Goal: Task Accomplishment & Management: Complete application form

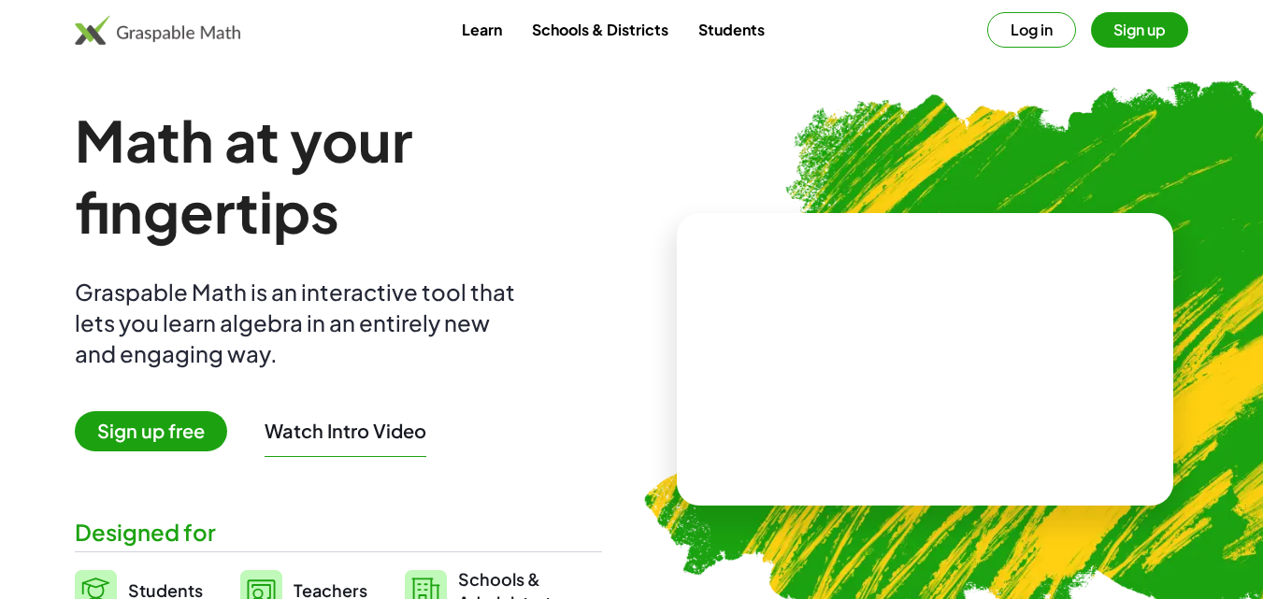
click at [1121, 33] on button "Sign up" at bounding box center [1139, 30] width 97 height 36
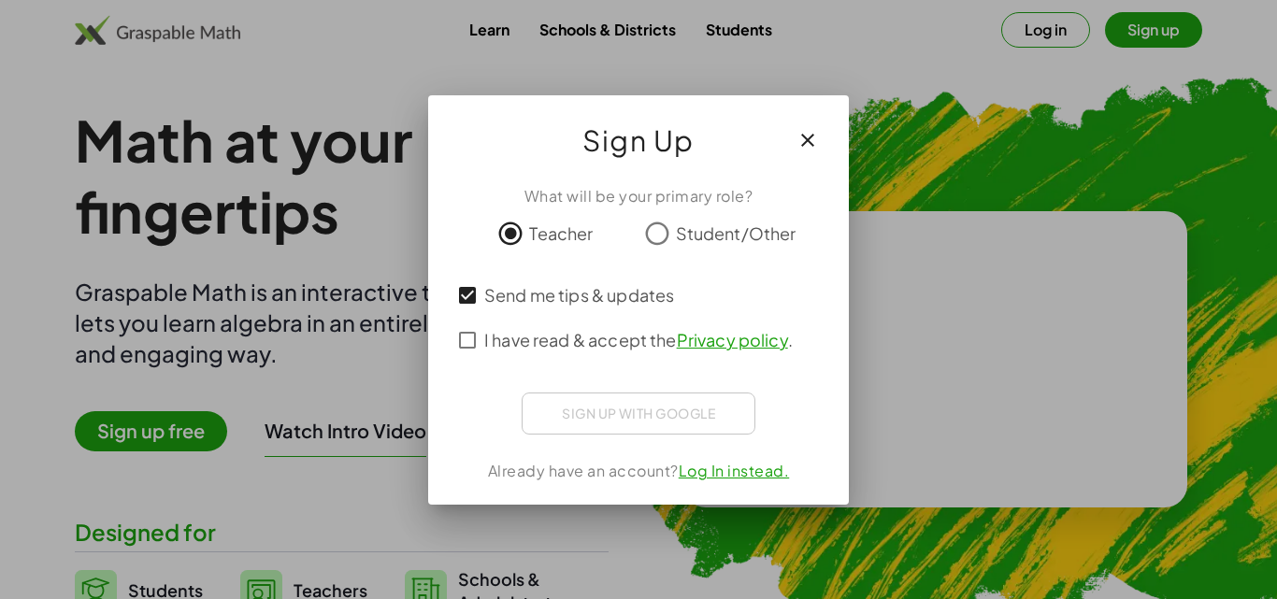
click at [749, 461] on link "Log In instead." at bounding box center [734, 471] width 111 height 20
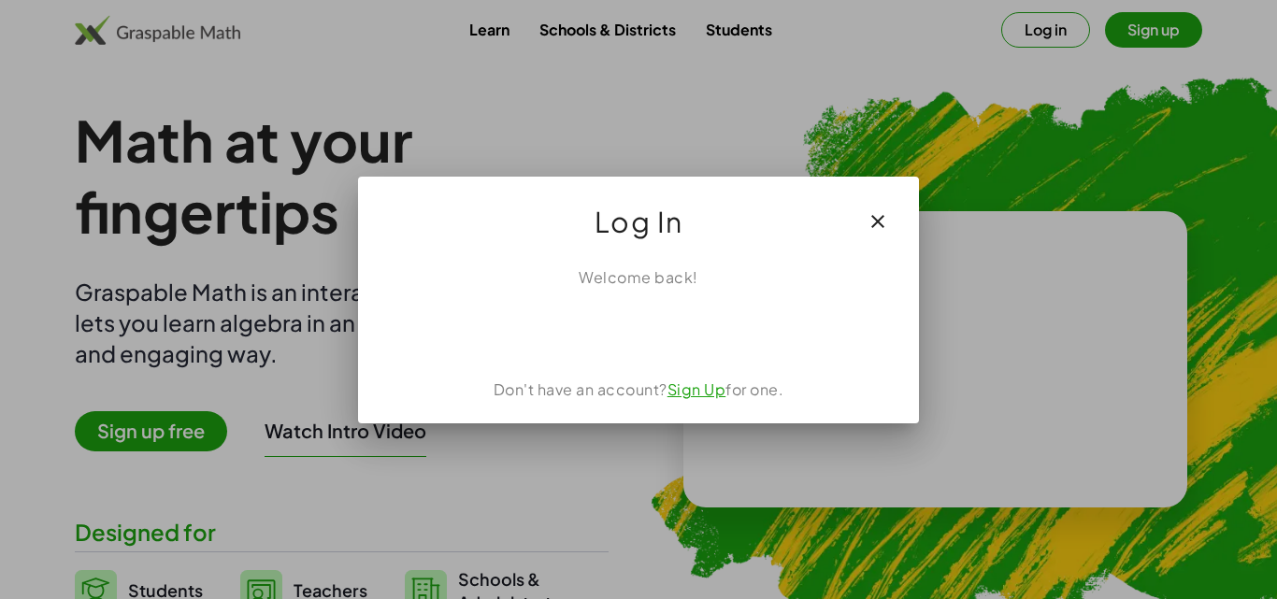
click at [683, 385] on link "Sign Up" at bounding box center [696, 389] width 59 height 20
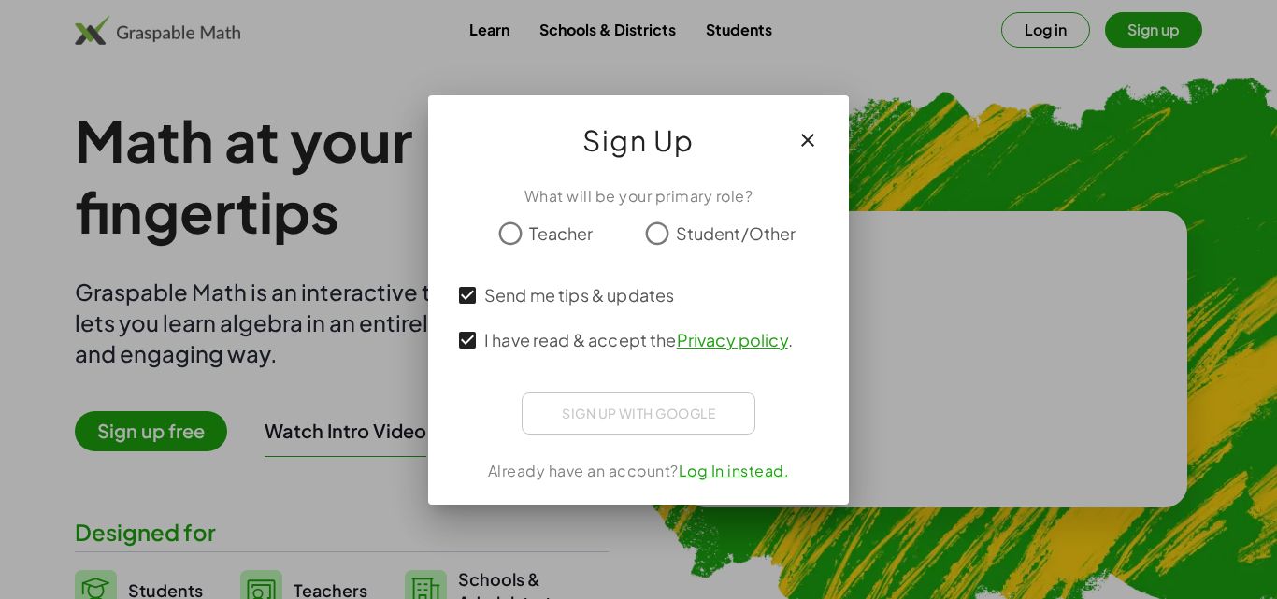
click at [733, 469] on link "Log In instead." at bounding box center [734, 471] width 111 height 20
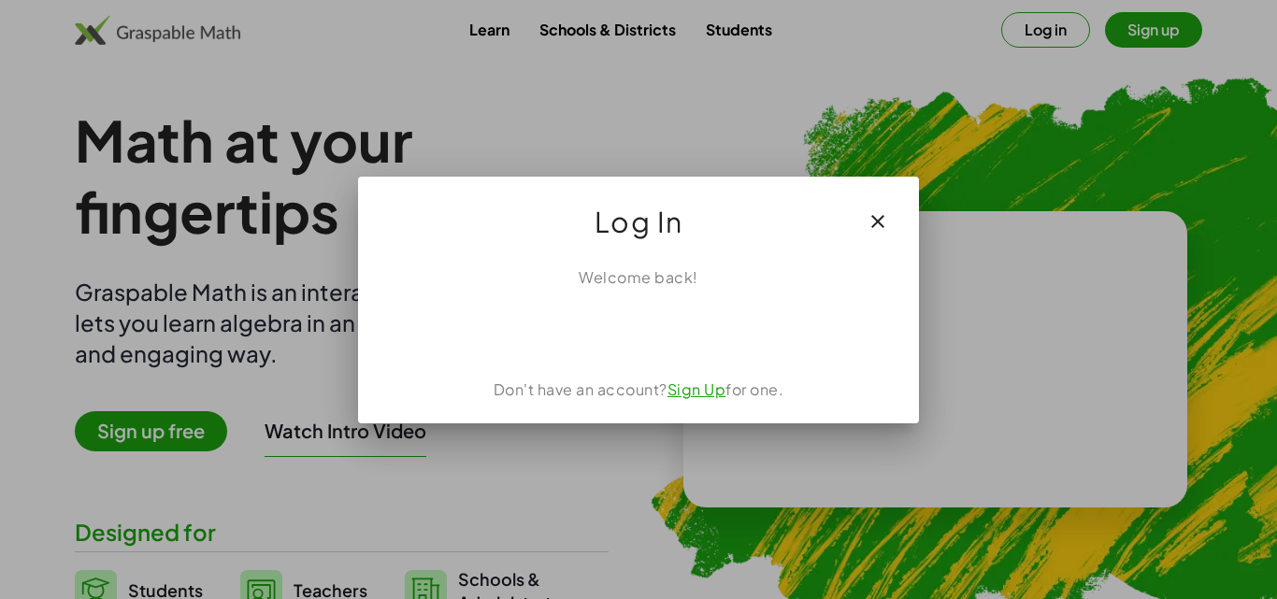
click at [699, 397] on link "Sign Up" at bounding box center [696, 389] width 59 height 20
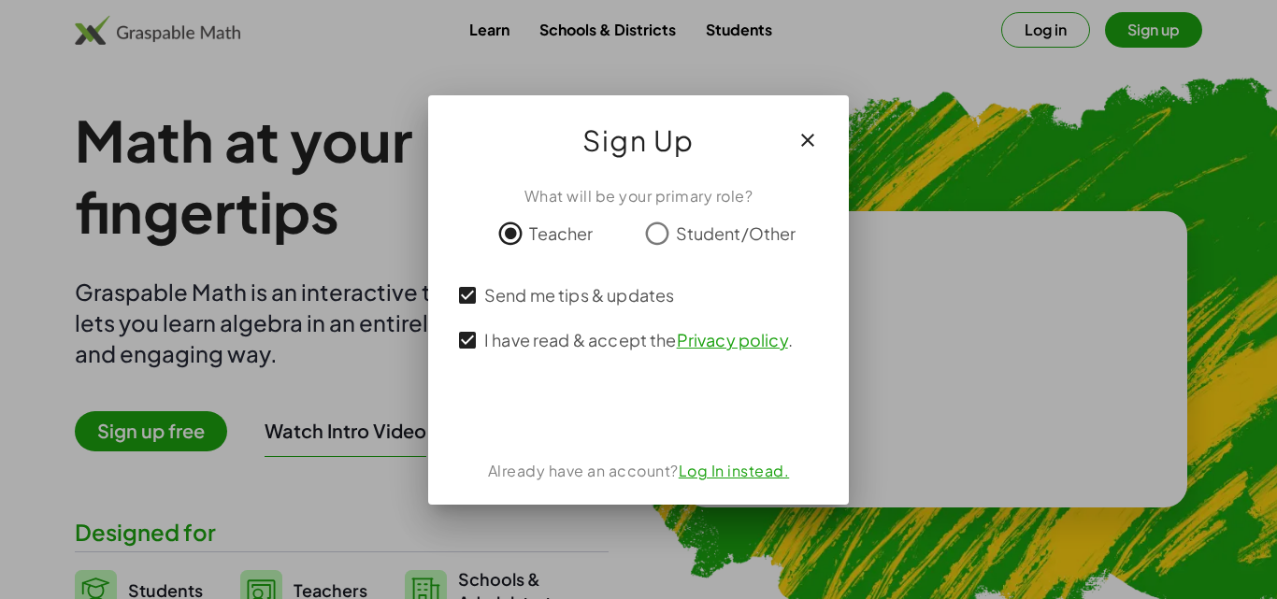
click at [727, 472] on link "Log In instead." at bounding box center [734, 471] width 111 height 20
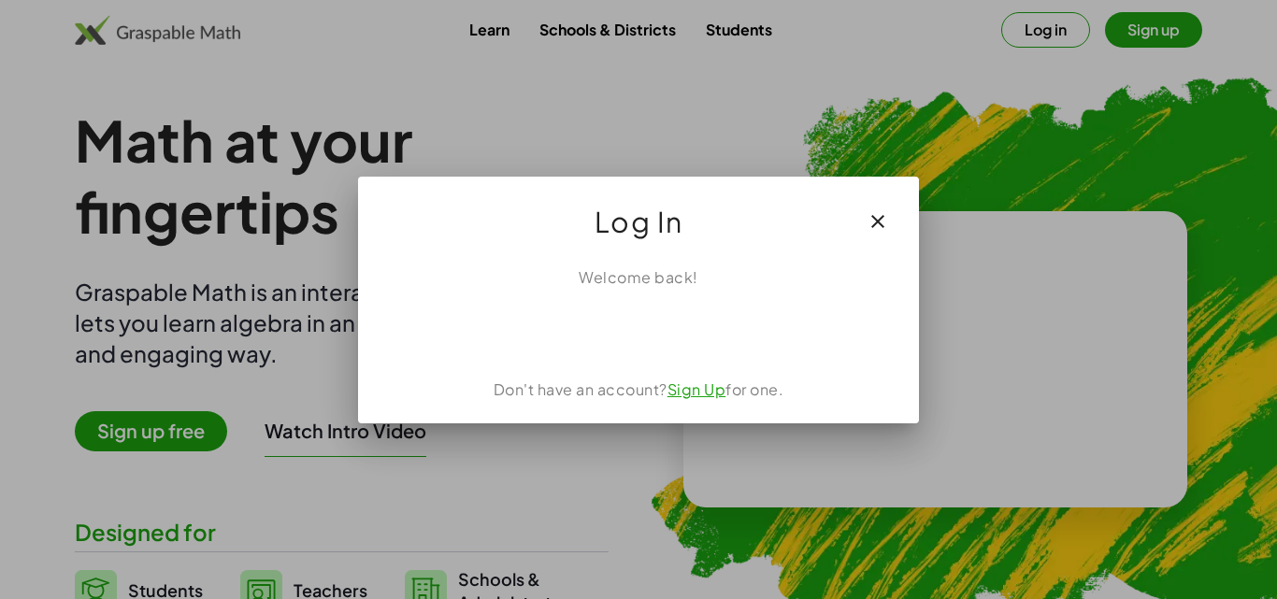
click at [698, 393] on link "Sign Up" at bounding box center [696, 389] width 59 height 20
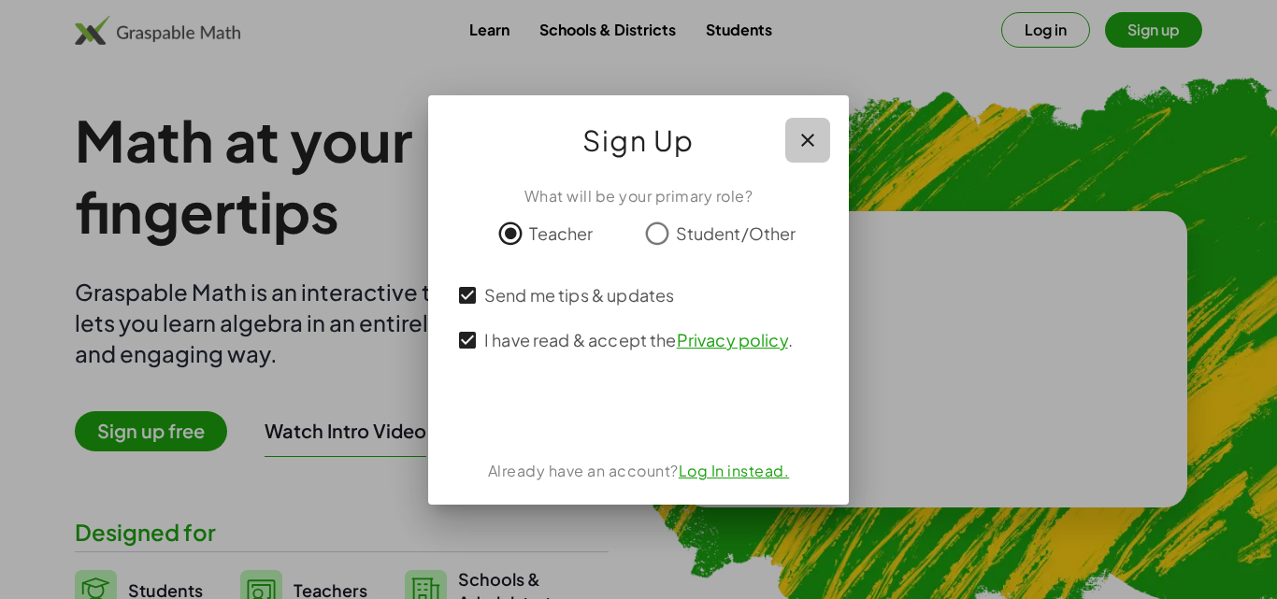
click at [806, 137] on icon "button" at bounding box center [807, 140] width 22 height 22
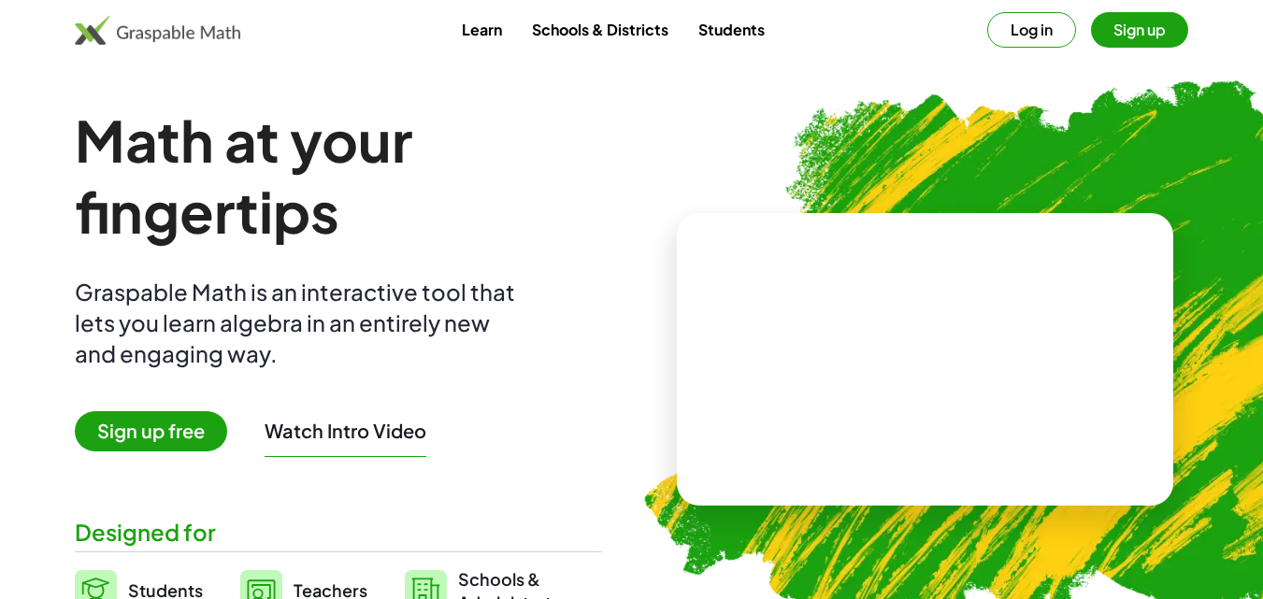
click at [1036, 42] on button "Log in" at bounding box center [1031, 30] width 89 height 36
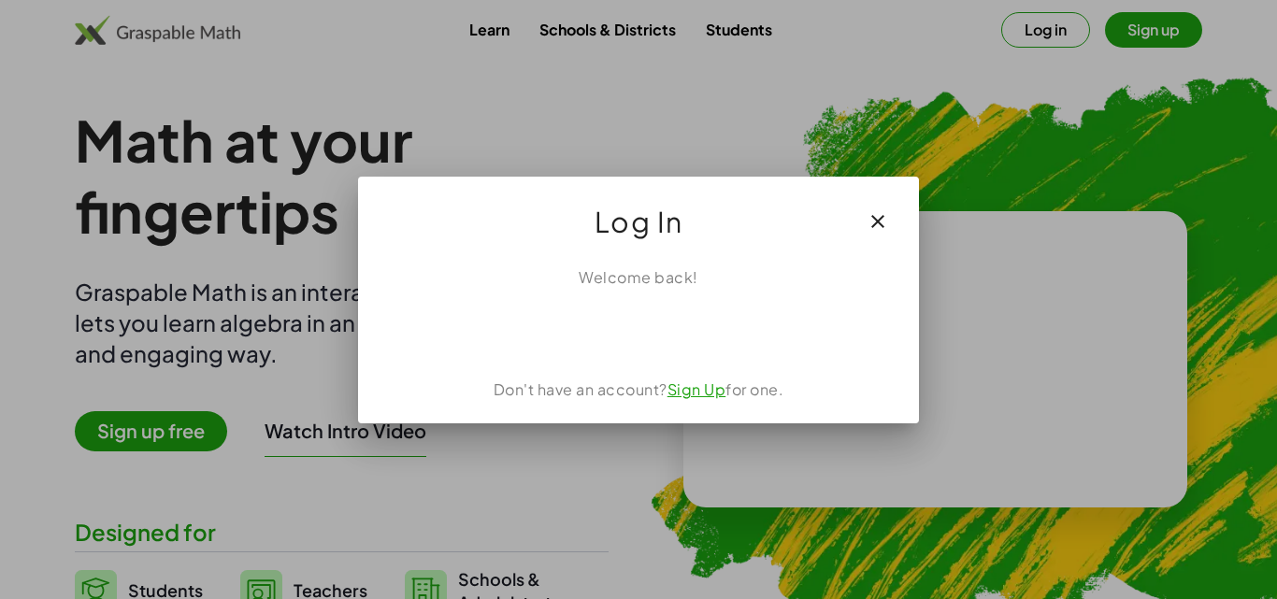
click at [880, 218] on icon "button" at bounding box center [877, 221] width 22 height 22
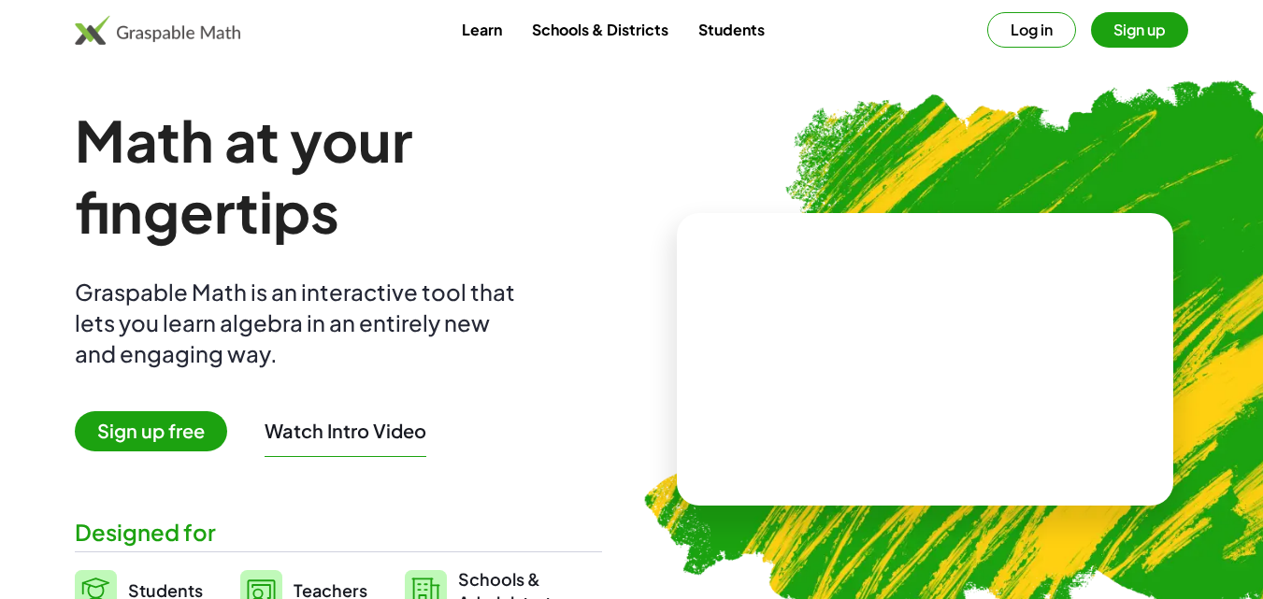
click at [178, 435] on span "Sign up free" at bounding box center [151, 431] width 152 height 40
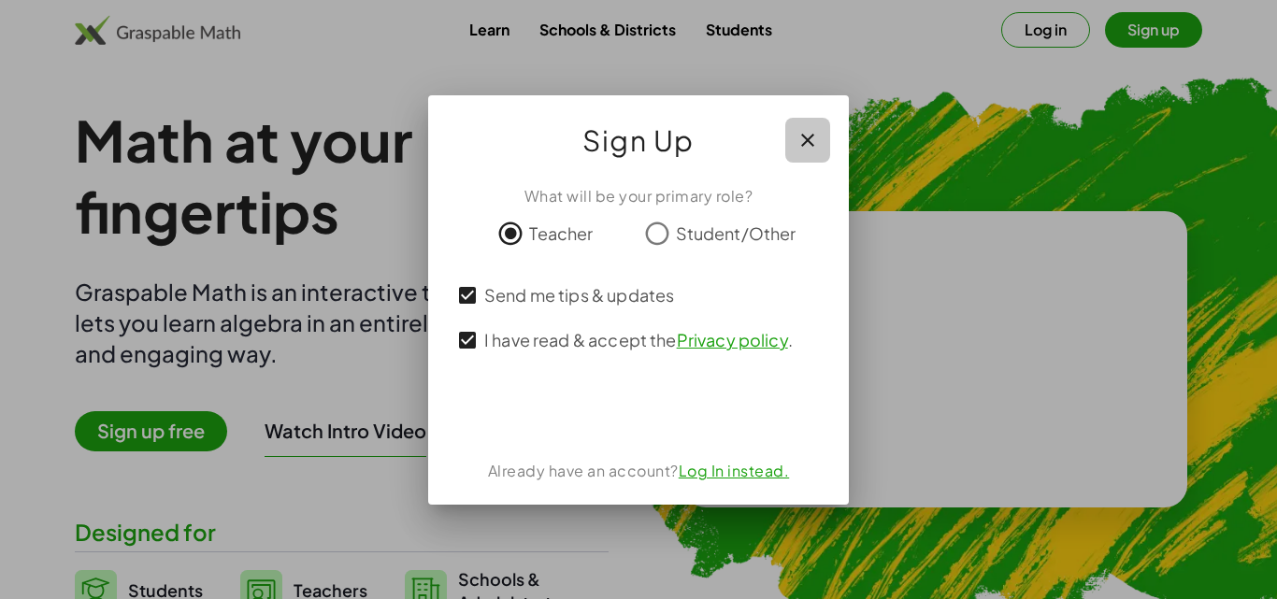
click at [798, 135] on icon "button" at bounding box center [807, 140] width 22 height 22
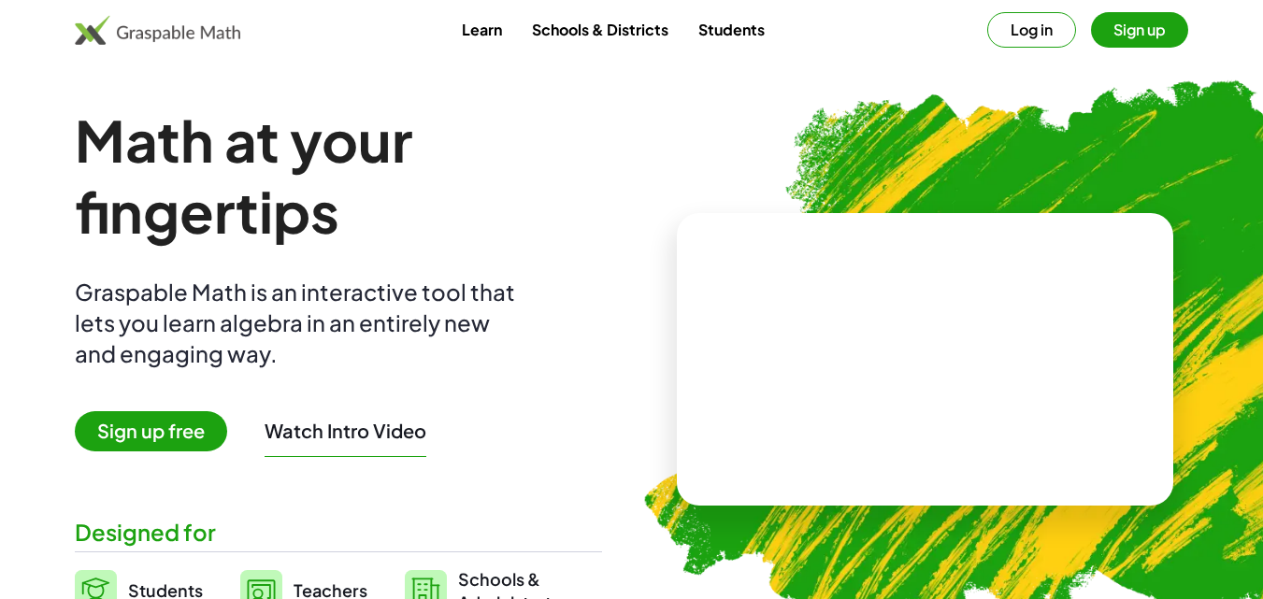
click at [1052, 38] on button "Log in" at bounding box center [1031, 30] width 89 height 36
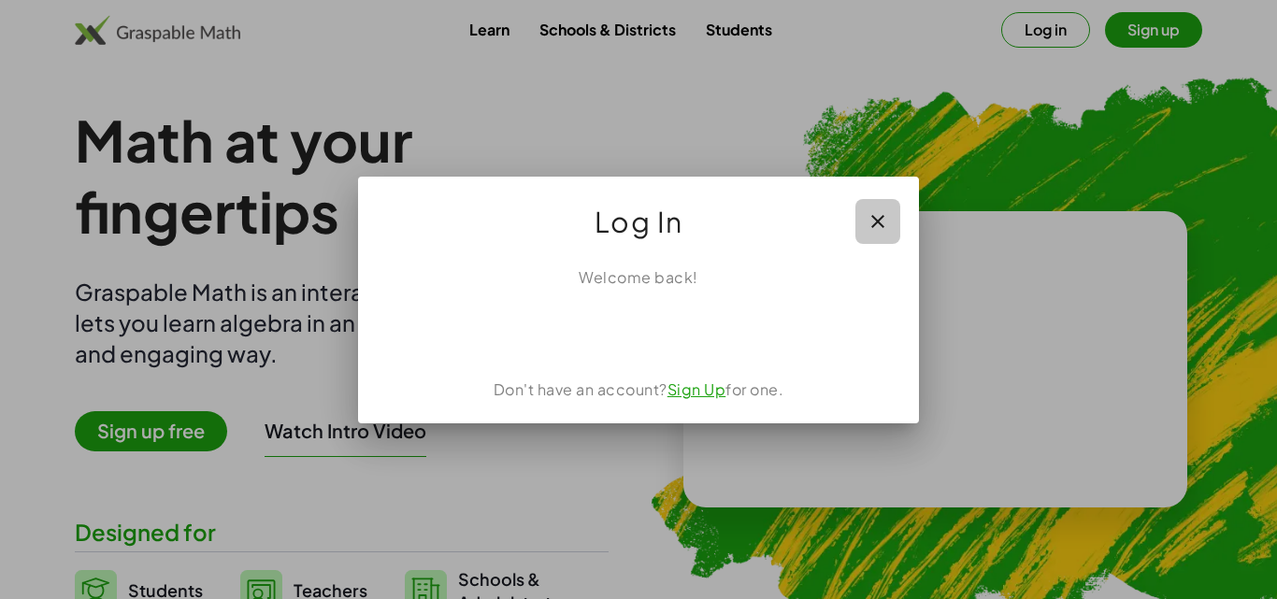
click at [880, 222] on icon "button" at bounding box center [877, 221] width 22 height 22
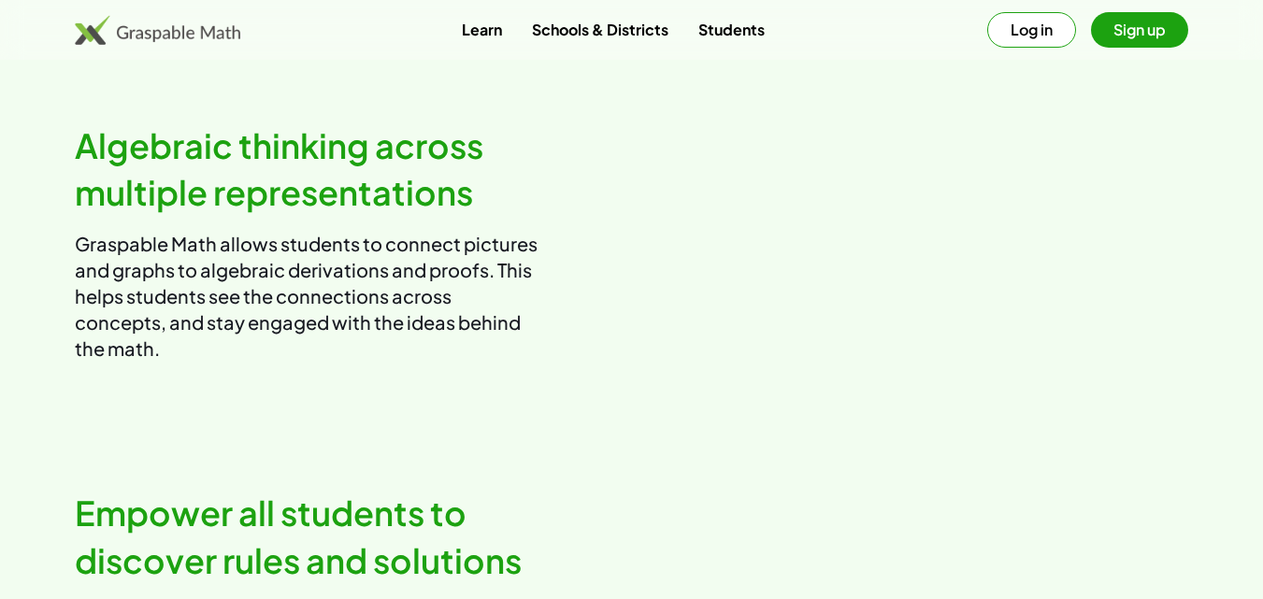
scroll to position [1408, 0]
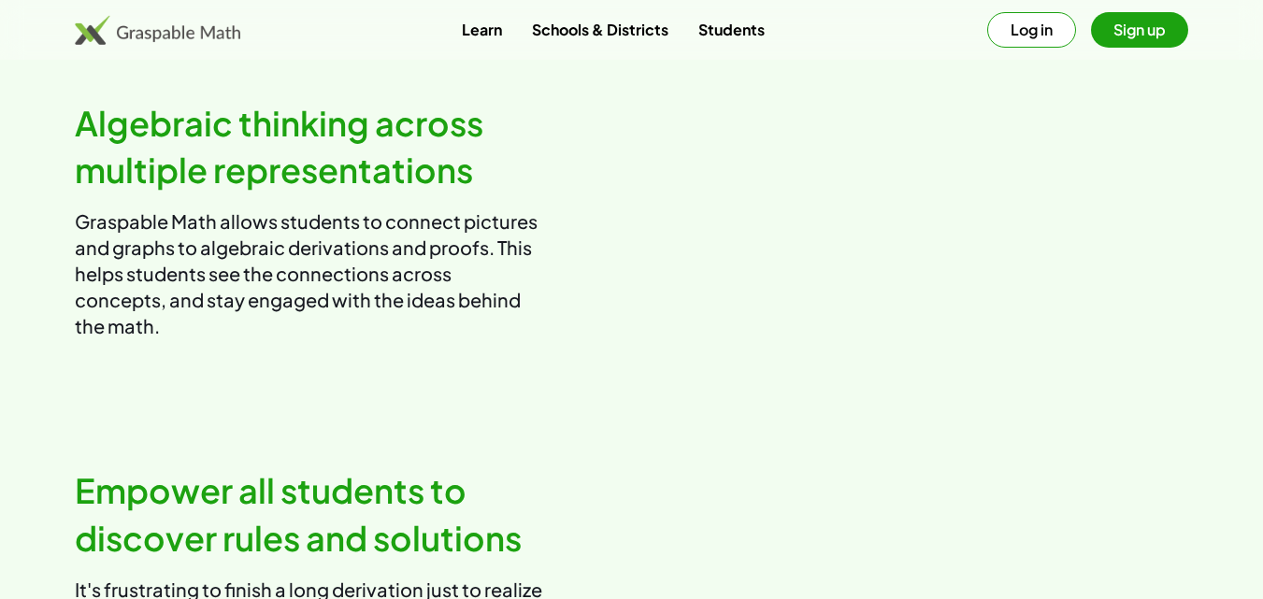
click at [995, 355] on video at bounding box center [918, 219] width 542 height 271
drag, startPoint x: 929, startPoint y: 388, endPoint x: 868, endPoint y: 313, distance: 96.3
click at [868, 313] on video at bounding box center [918, 219] width 542 height 271
click at [805, 315] on video at bounding box center [918, 219] width 542 height 271
click at [874, 317] on video at bounding box center [918, 219] width 542 height 271
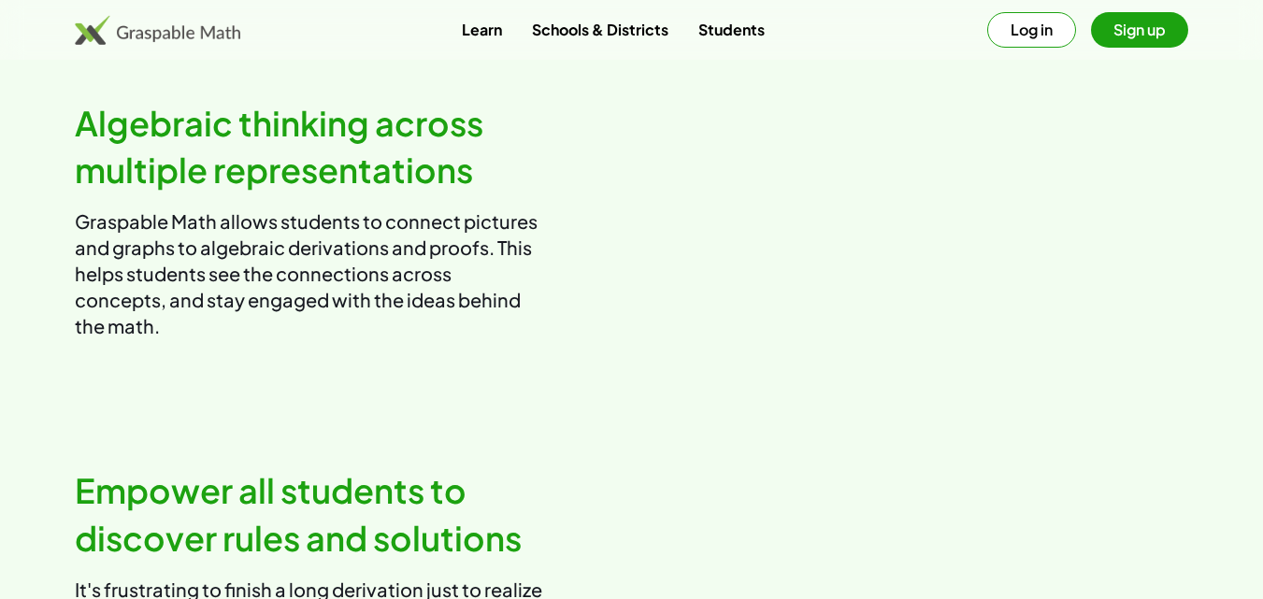
click at [880, 321] on video at bounding box center [918, 219] width 542 height 271
click at [909, 270] on video at bounding box center [918, 219] width 542 height 271
click at [969, 216] on video at bounding box center [918, 219] width 542 height 271
click at [983, 290] on video at bounding box center [918, 219] width 542 height 271
